Goal: Task Accomplishment & Management: Manage account settings

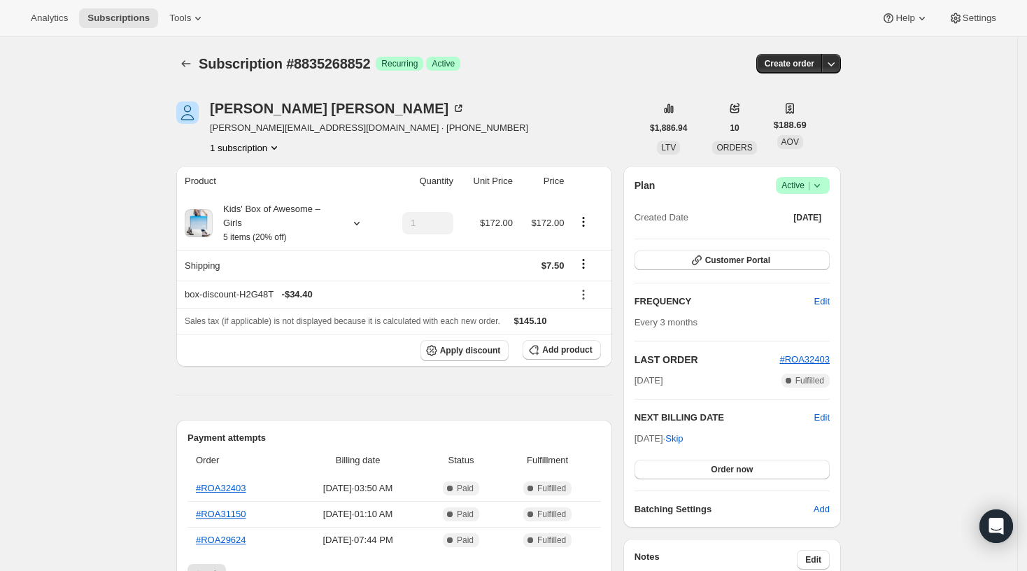
click at [819, 182] on icon at bounding box center [817, 185] width 14 height 14
click at [800, 235] on span "Cancel subscription" at bounding box center [808, 236] width 79 height 10
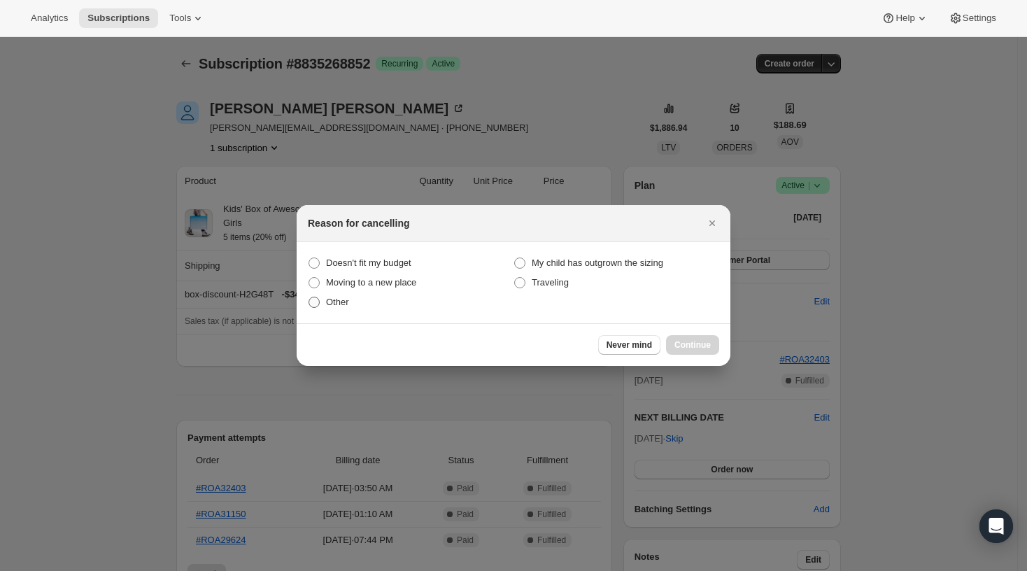
click at [332, 306] on span "Other" at bounding box center [337, 302] width 23 height 10
click at [309, 297] on input "Other" at bounding box center [309, 297] width 1 height 1
radio input "true"
click at [689, 344] on span "Continue" at bounding box center [693, 344] width 36 height 11
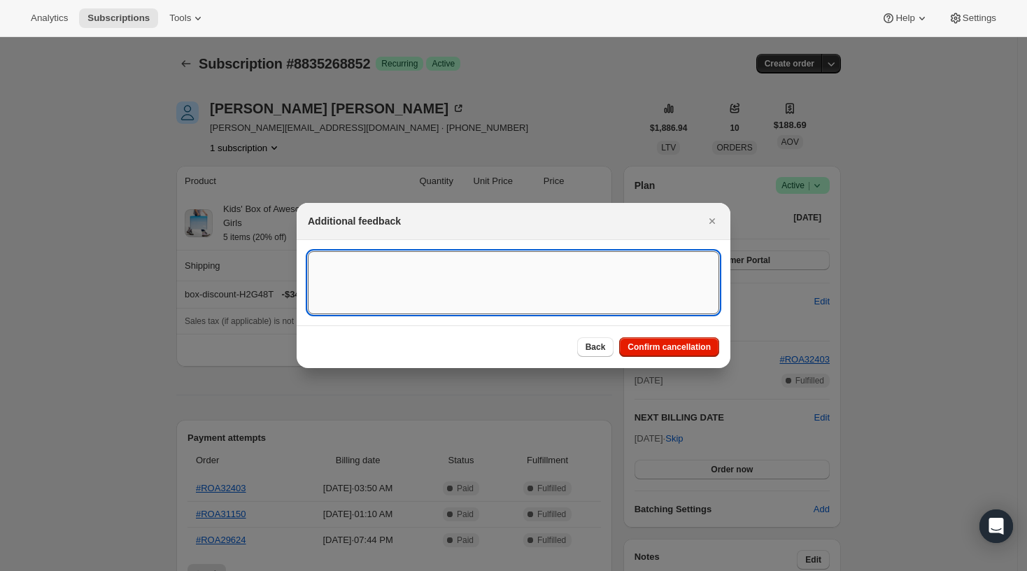
click at [463, 288] on textarea ":rbm:" at bounding box center [513, 282] width 411 height 63
paste textarea "For the last year it’s all the same clothes and she owns everything you are cur…"
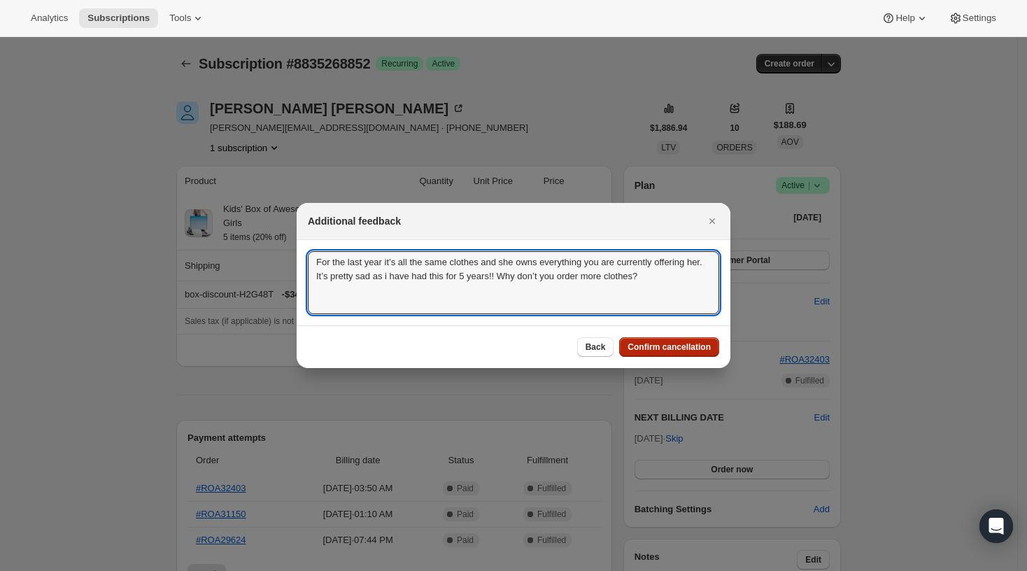
type textarea "For the last year it’s all the same clothes and she owns everything you are cur…"
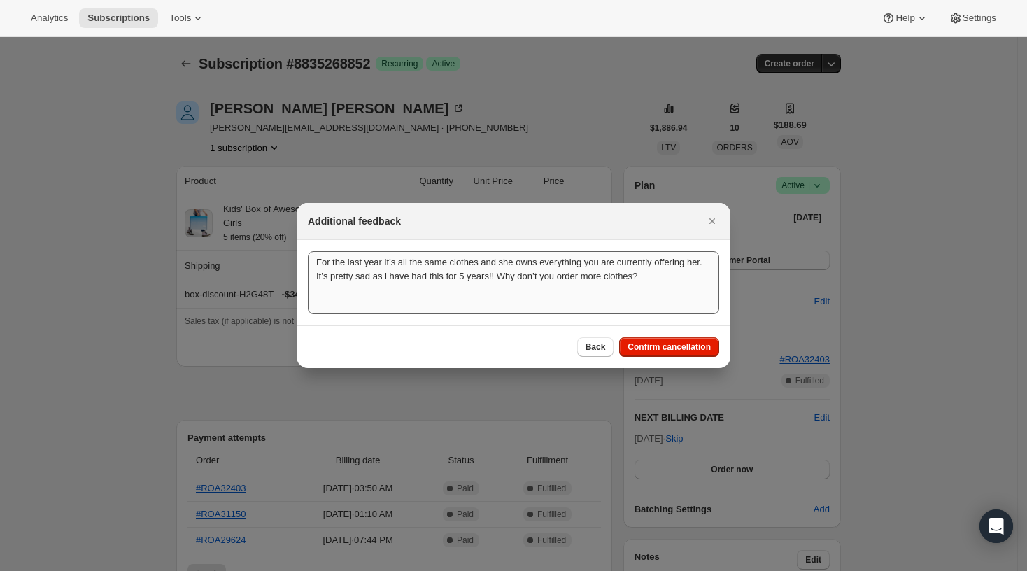
drag, startPoint x: 662, startPoint y: 340, endPoint x: 657, endPoint y: 369, distance: 29.8
click at [662, 341] on button "Confirm cancellation" at bounding box center [669, 347] width 100 height 20
